Goal: Task Accomplishment & Management: Manage account settings

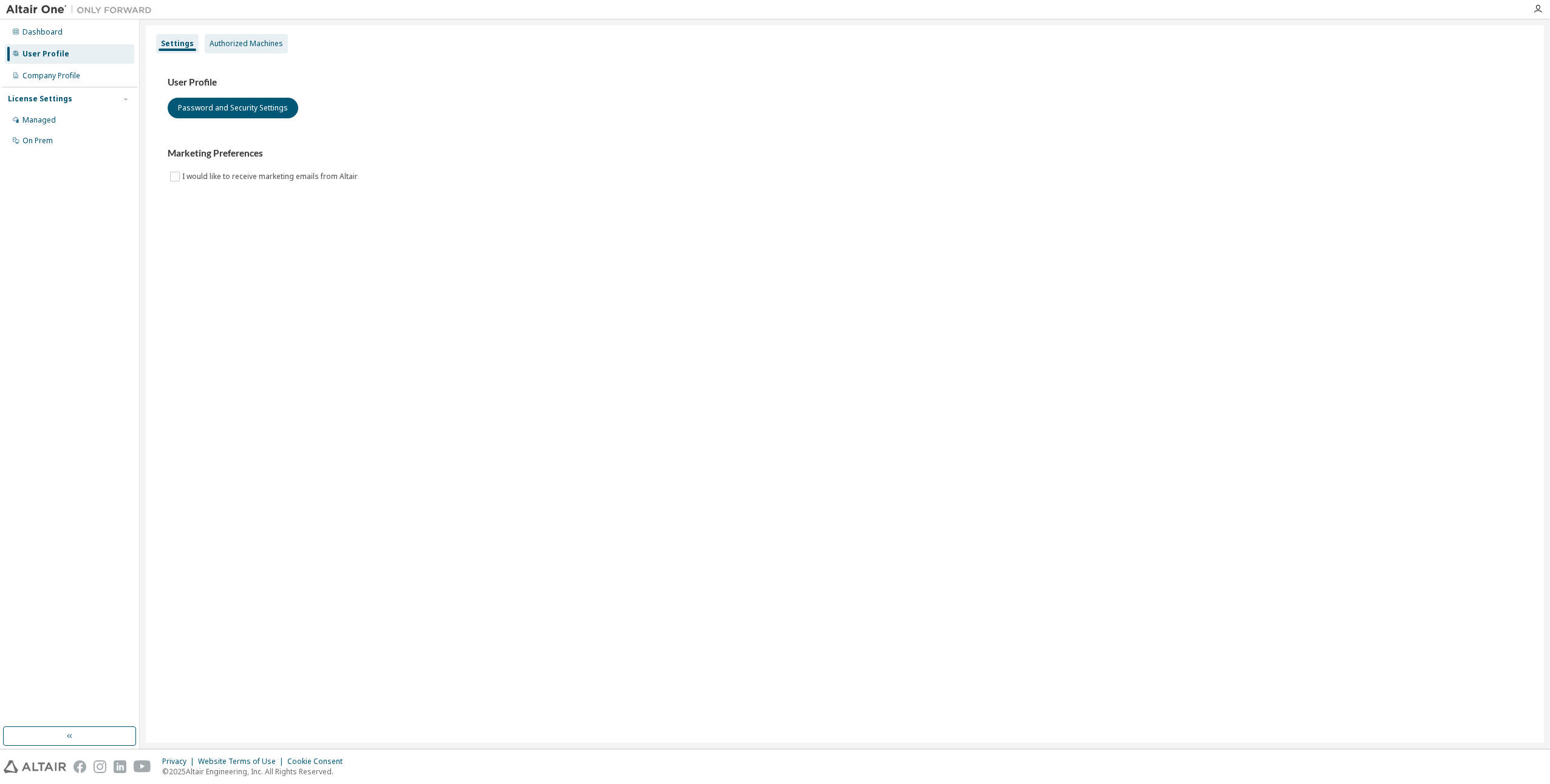
click at [257, 48] on div "Authorized Machines" at bounding box center [246, 43] width 73 height 10
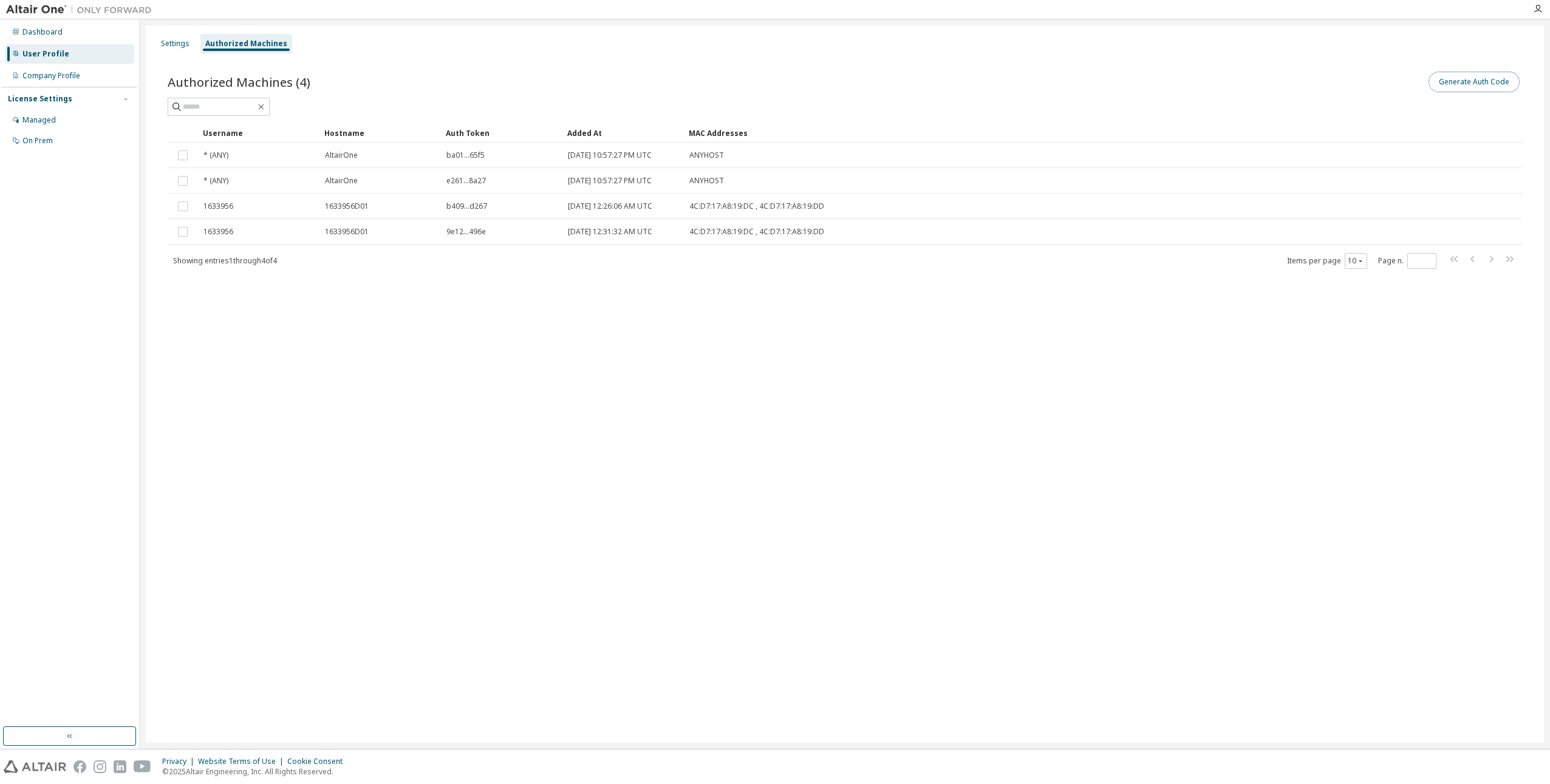
click at [1477, 83] on button "Generate Auth Code" at bounding box center [1474, 82] width 91 height 21
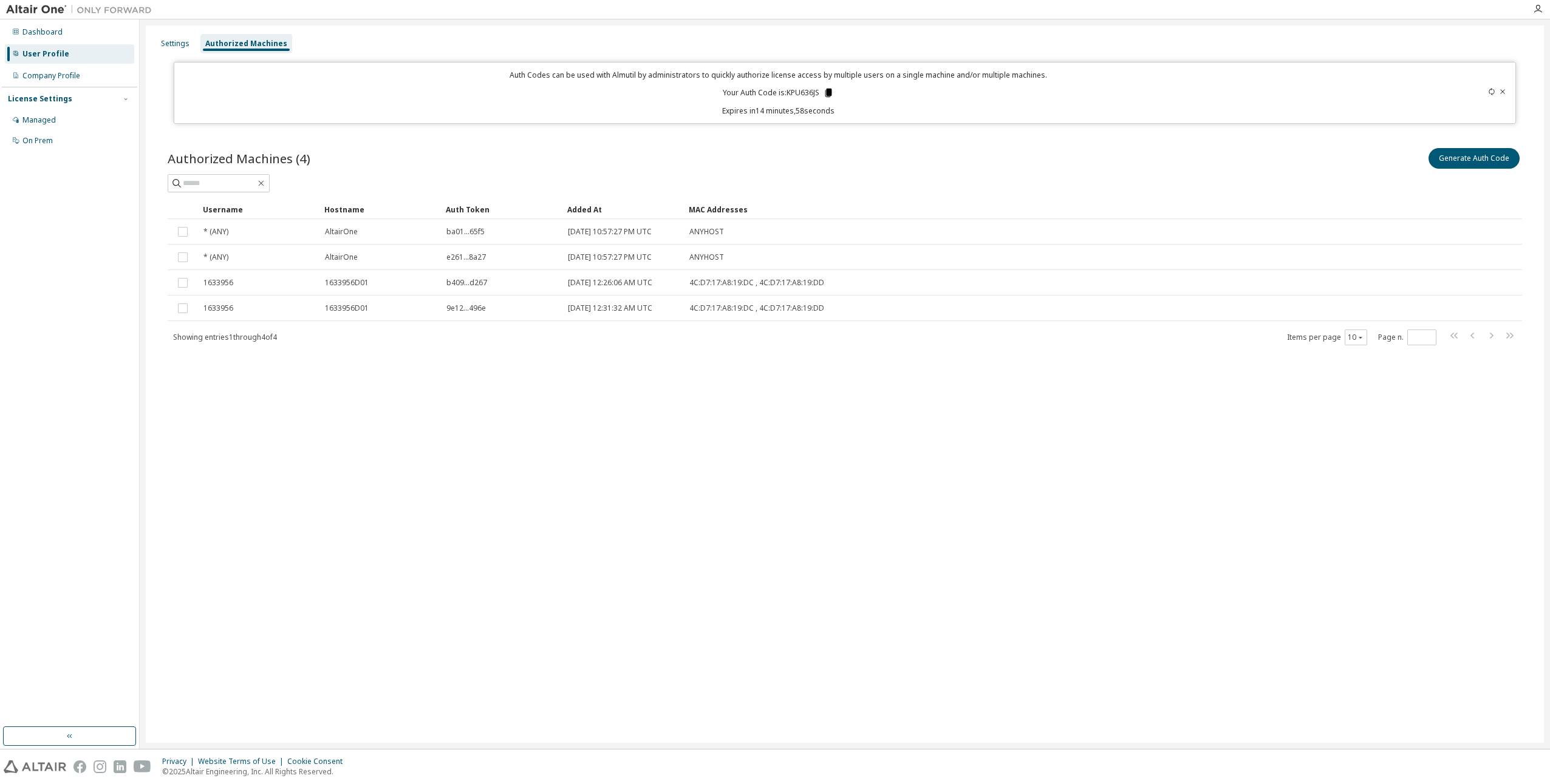
click at [828, 93] on icon at bounding box center [828, 93] width 7 height 8
click at [572, 524] on div "Settings Authorized Machines Auth Codes can be used with Almutil by administrat…" at bounding box center [845, 384] width 1398 height 718
click at [827, 171] on div "Authorized Machines (4) Generate Auth Code" at bounding box center [845, 169] width 1355 height 47
drag, startPoint x: 735, startPoint y: 455, endPoint x: 717, endPoint y: 456, distance: 18.0
click at [735, 455] on div "Settings Authorized Machines Auth Codes can be used with Almutil by administrat…" at bounding box center [845, 384] width 1398 height 718
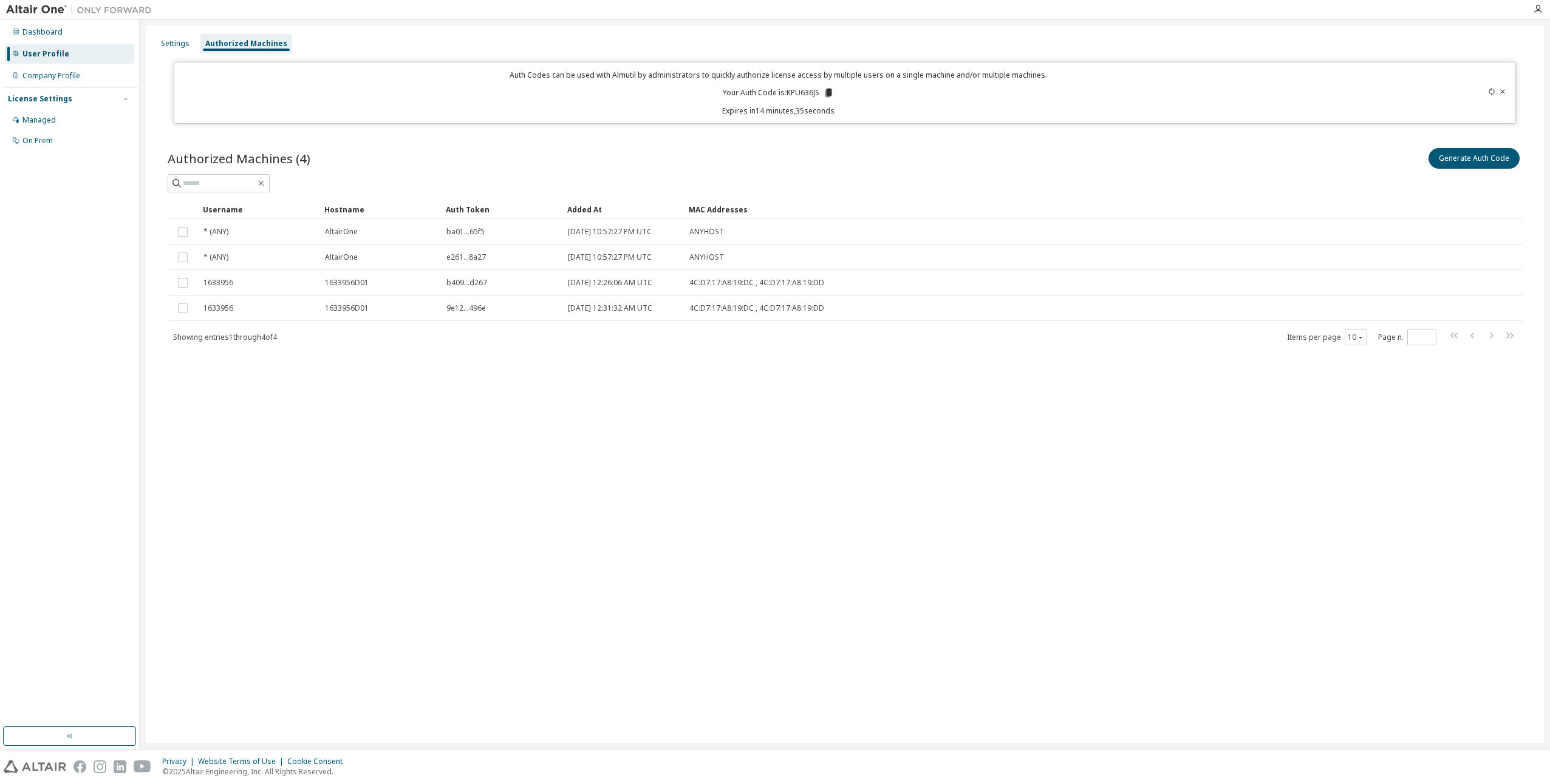
click at [471, 285] on span "b409...d267" at bounding box center [467, 283] width 41 height 10
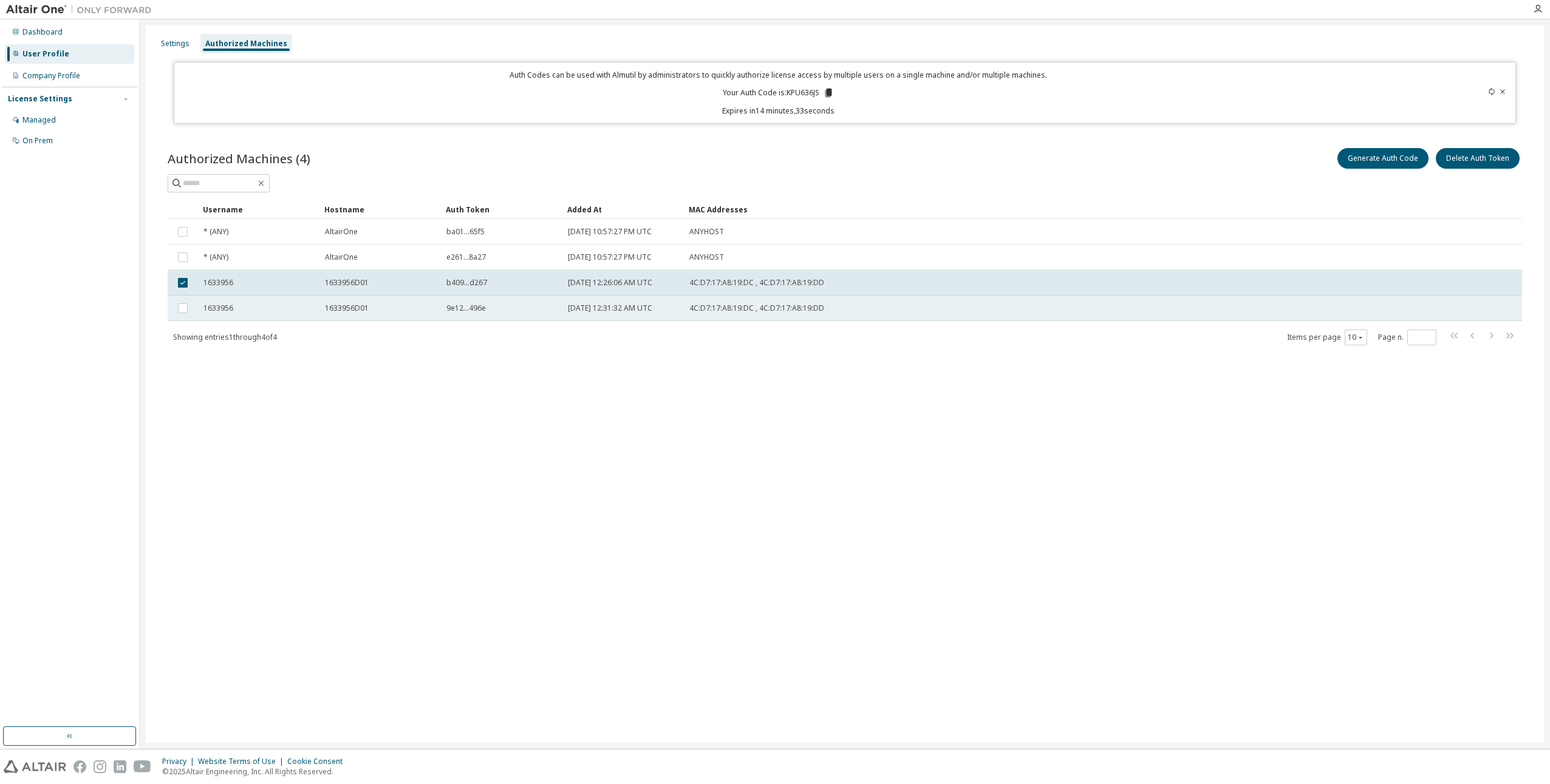
click at [474, 313] on span "9e12...496e" at bounding box center [466, 308] width 39 height 10
click at [345, 311] on span "1633956D01" at bounding box center [346, 308] width 44 height 10
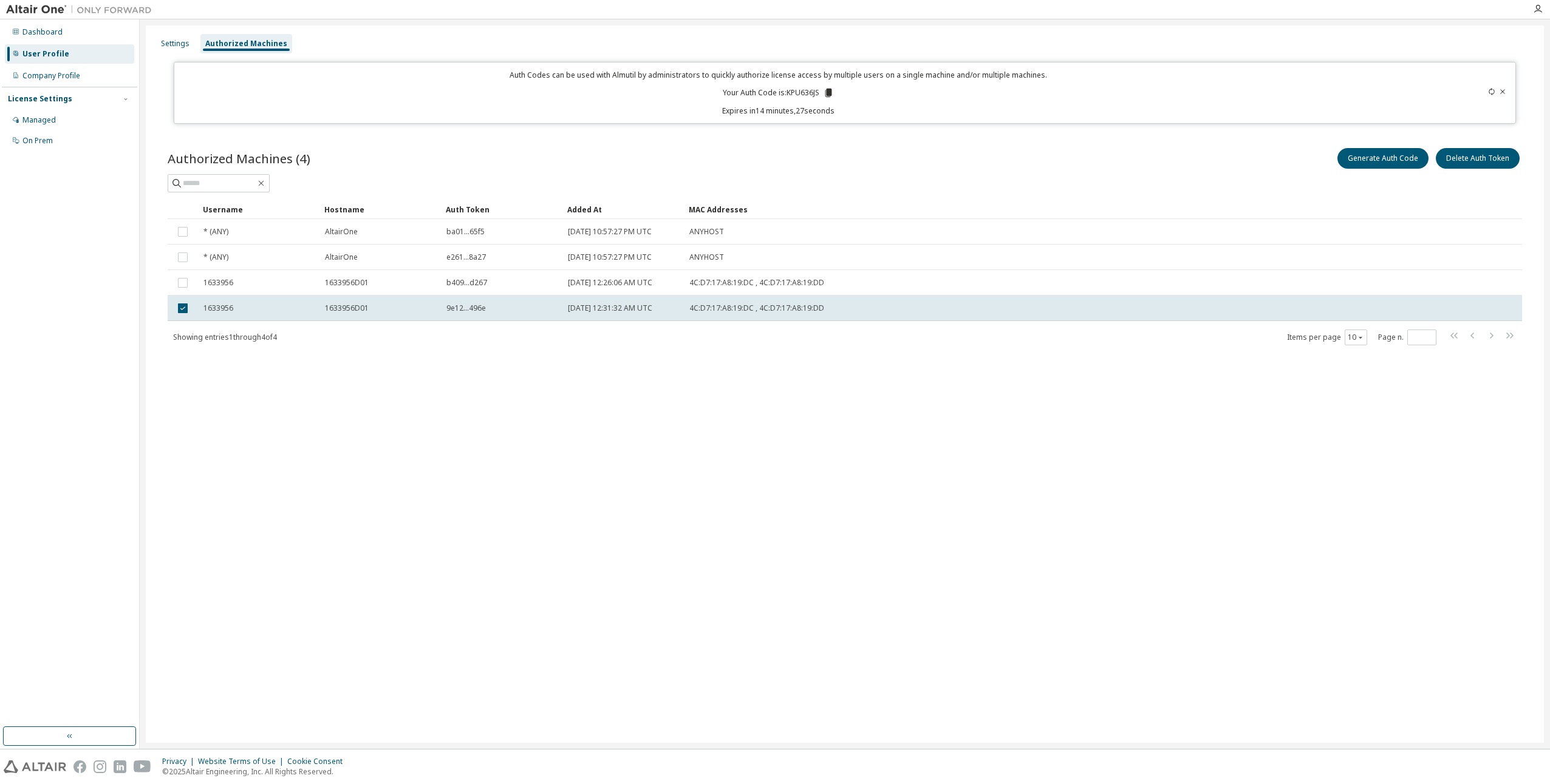
click at [454, 450] on div "Settings Authorized Machines Auth Codes can be used with Almutil by administrat…" at bounding box center [845, 384] width 1398 height 718
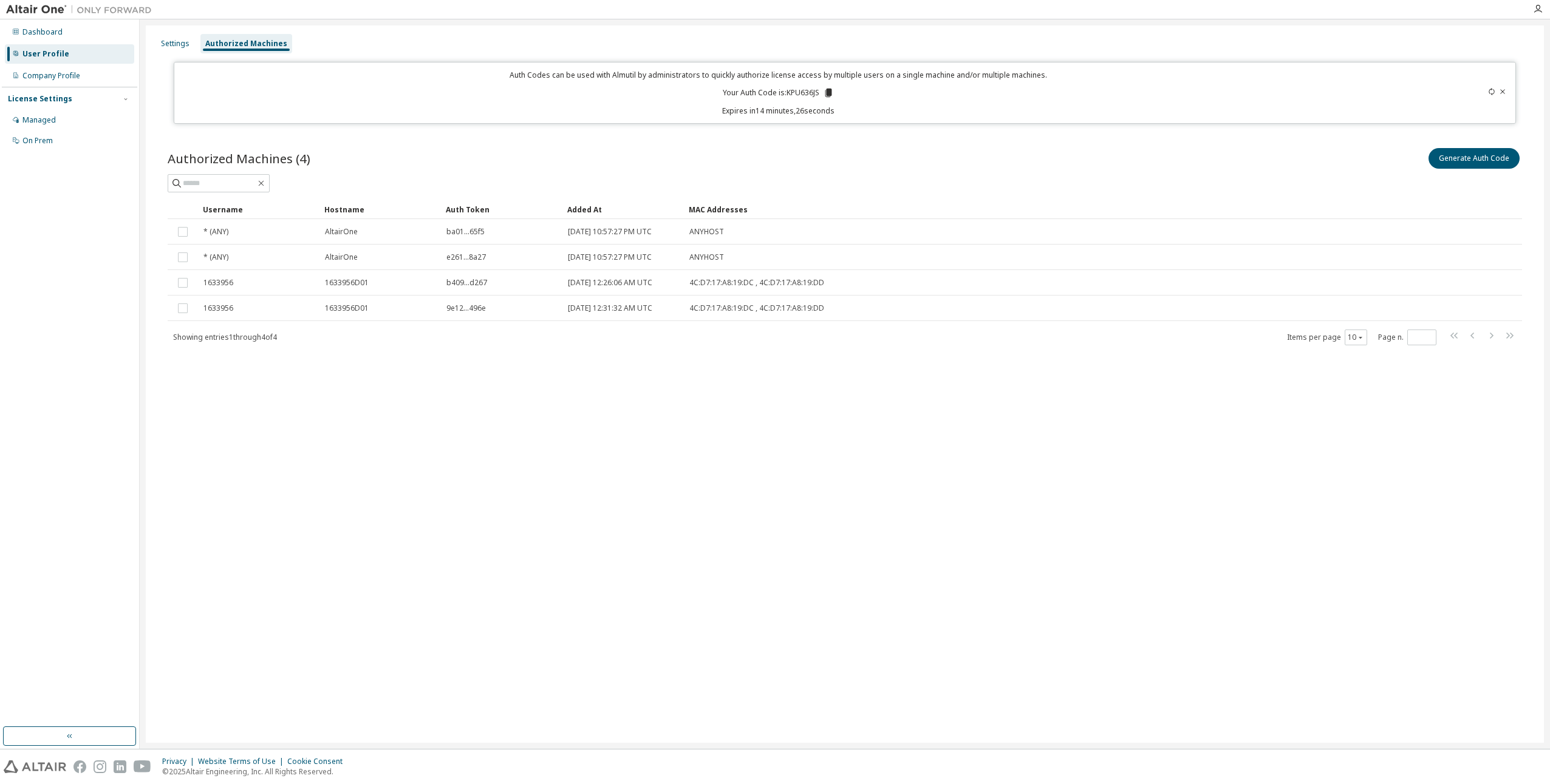
click at [656, 477] on div "Settings Authorized Machines Auth Codes can be used with Almutil by administrat…" at bounding box center [845, 384] width 1398 height 718
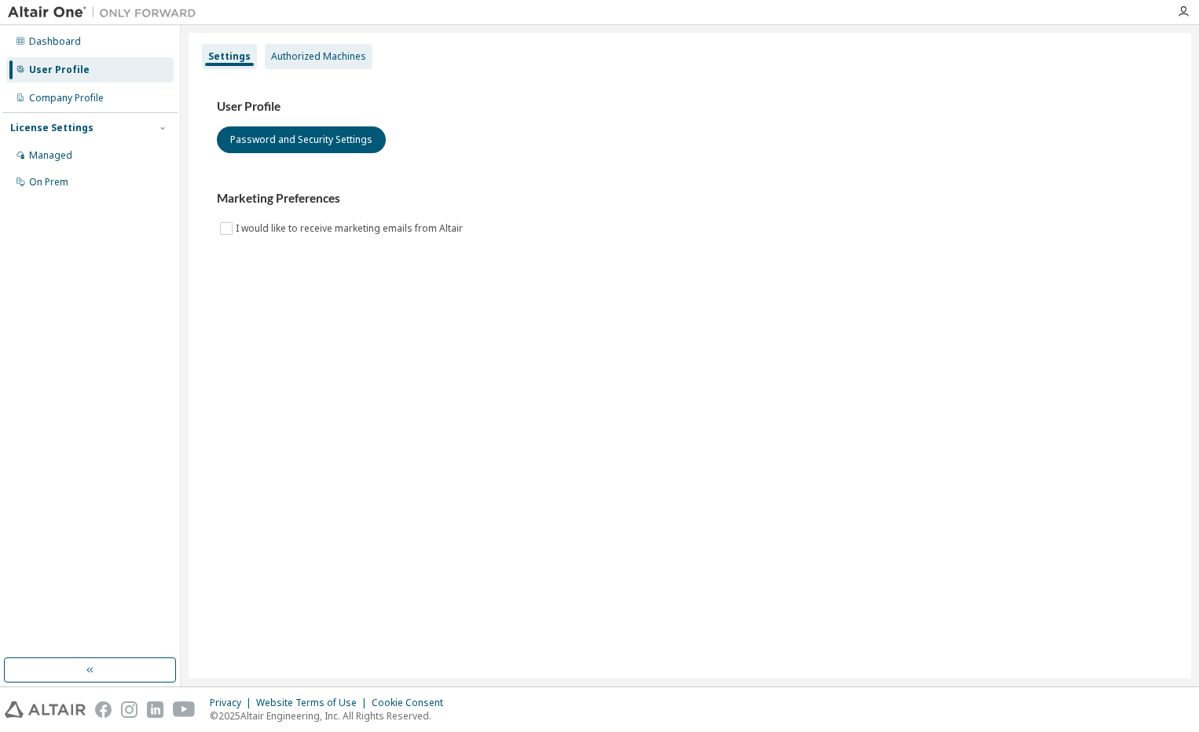
click at [310, 53] on div "Authorized Machines" at bounding box center [318, 56] width 95 height 13
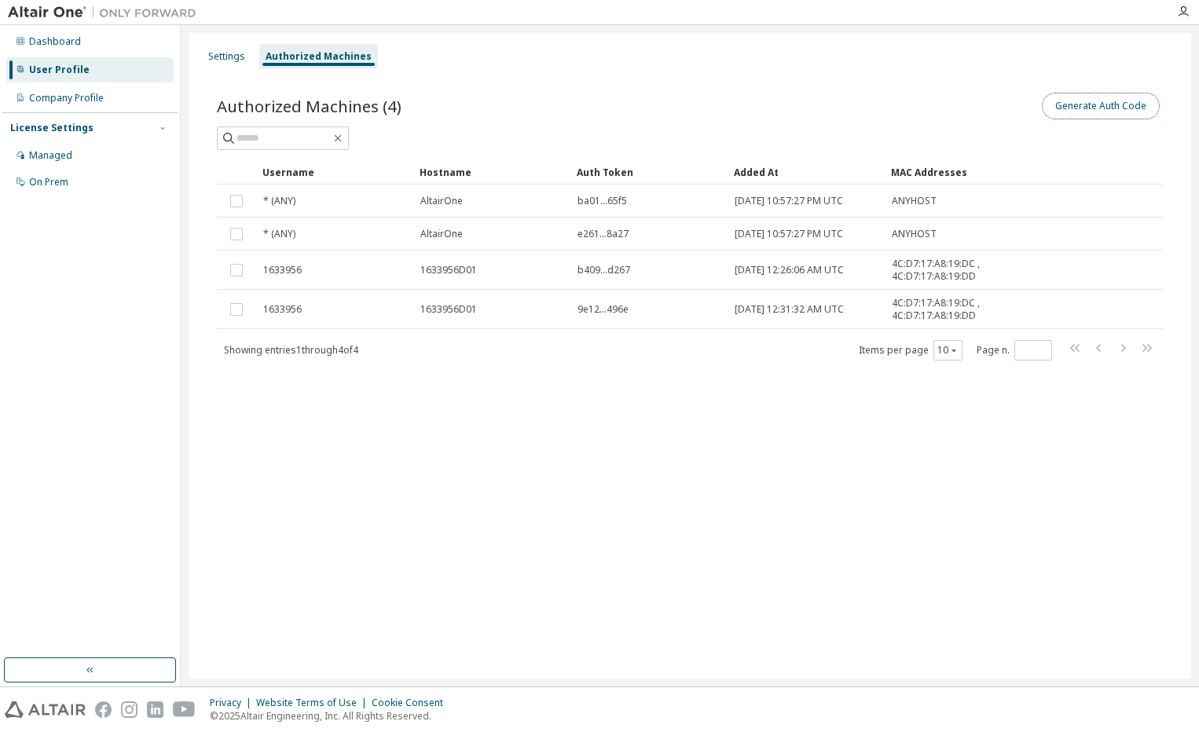
click at [1090, 110] on button "Generate Auth Code" at bounding box center [1101, 106] width 118 height 27
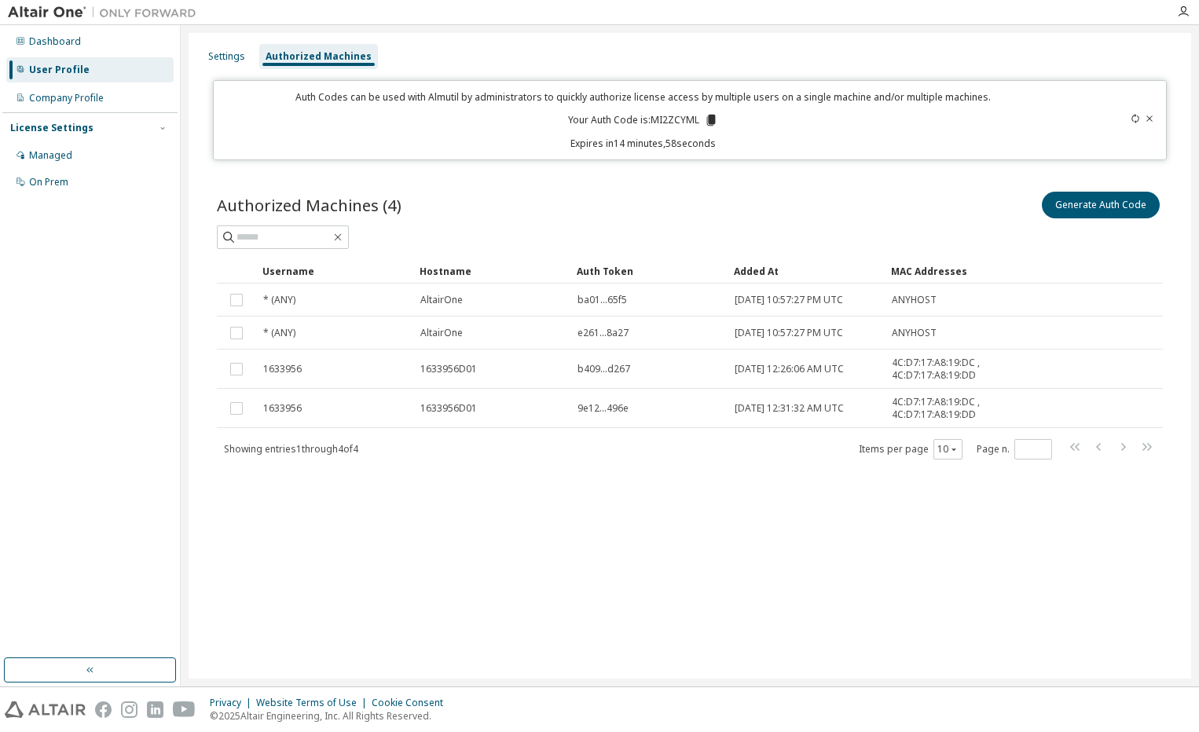
click at [713, 119] on icon at bounding box center [711, 120] width 9 height 11
